Goal: Check status: Check status

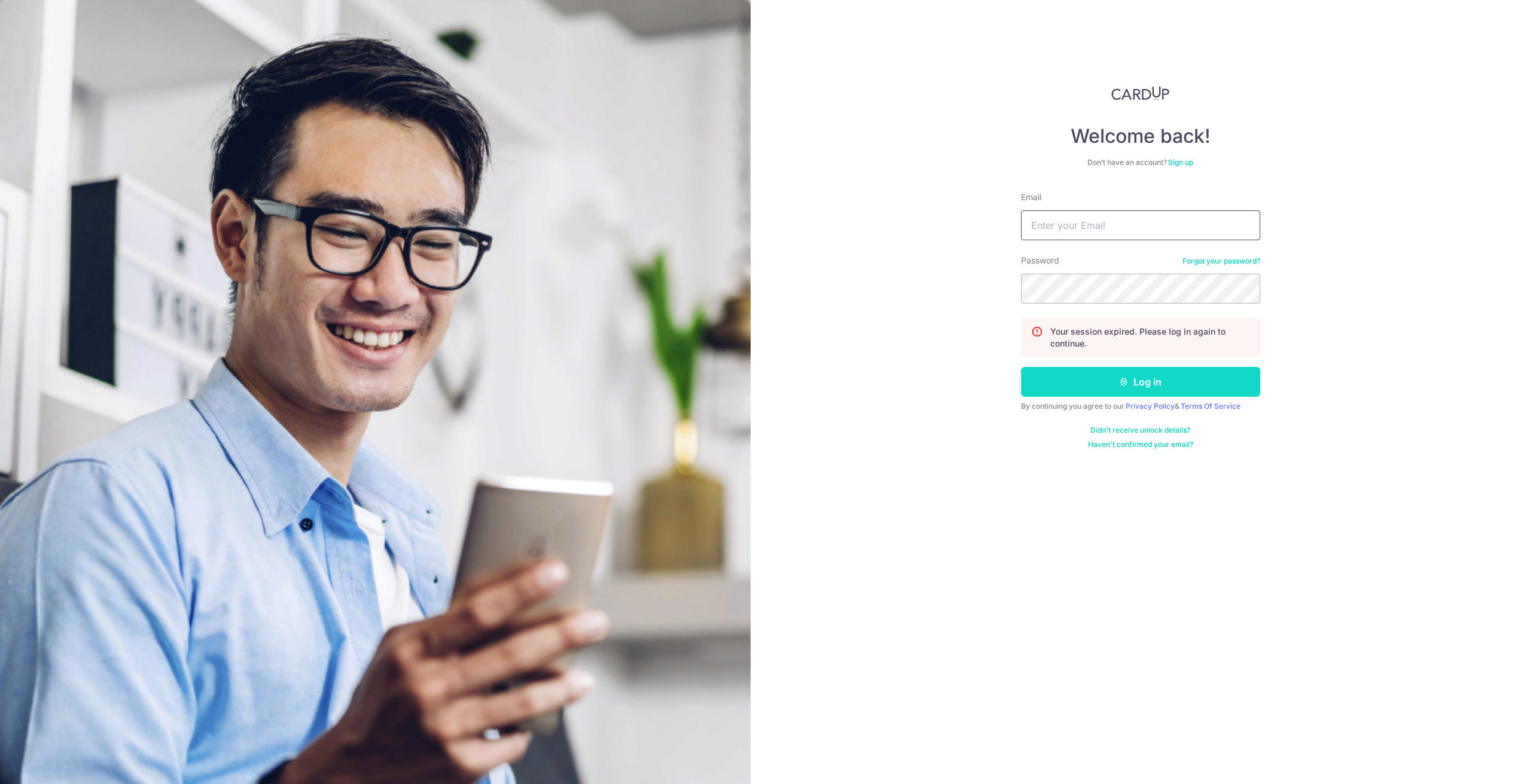
type input "[EMAIL_ADDRESS][DOMAIN_NAME]"
click at [1102, 375] on button "Log in" at bounding box center [1141, 383] width 239 height 30
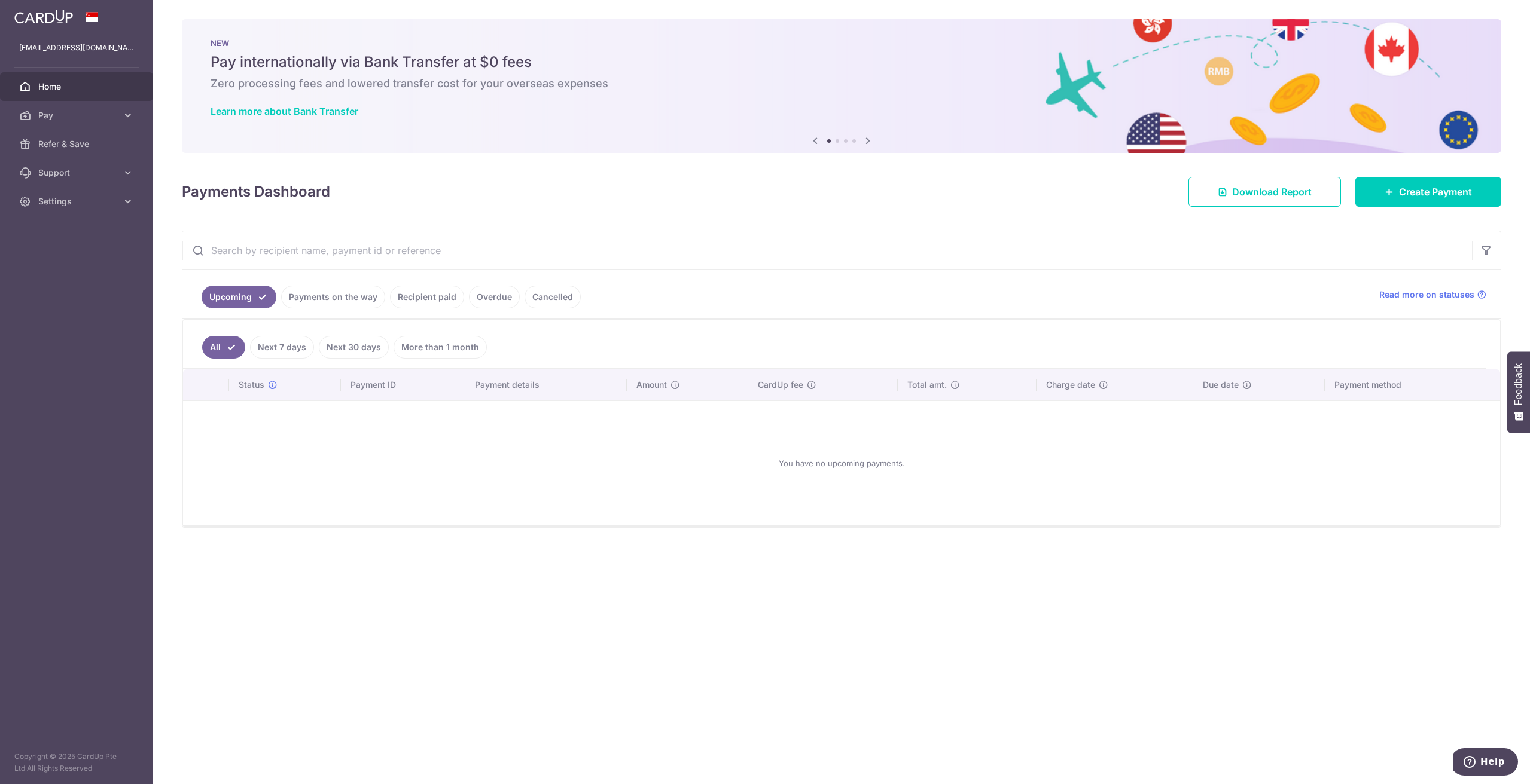
click at [342, 295] on link "Payments on the way" at bounding box center [333, 297] width 104 height 23
